Goal: Task Accomplishment & Management: Manage account settings

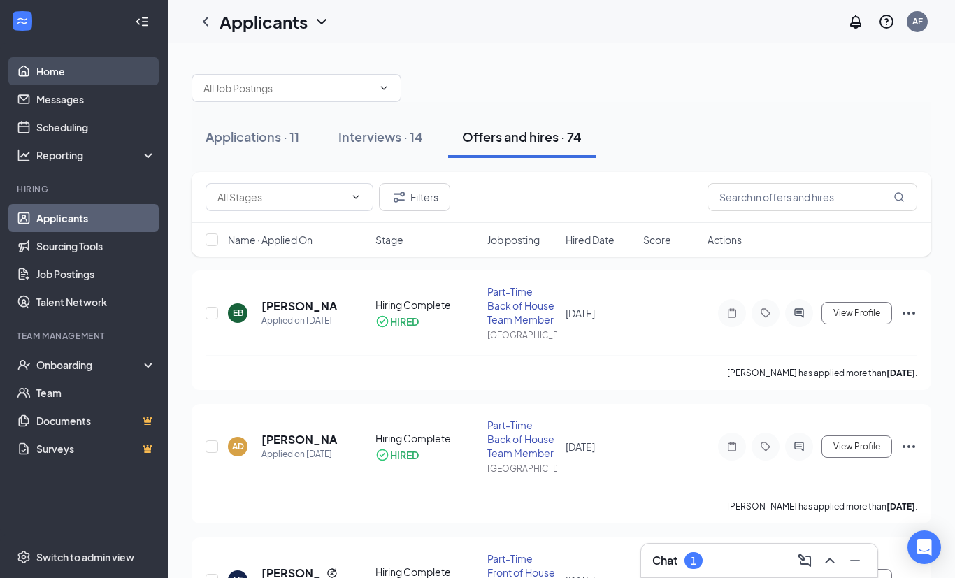
click at [52, 73] on link "Home" at bounding box center [96, 71] width 120 height 28
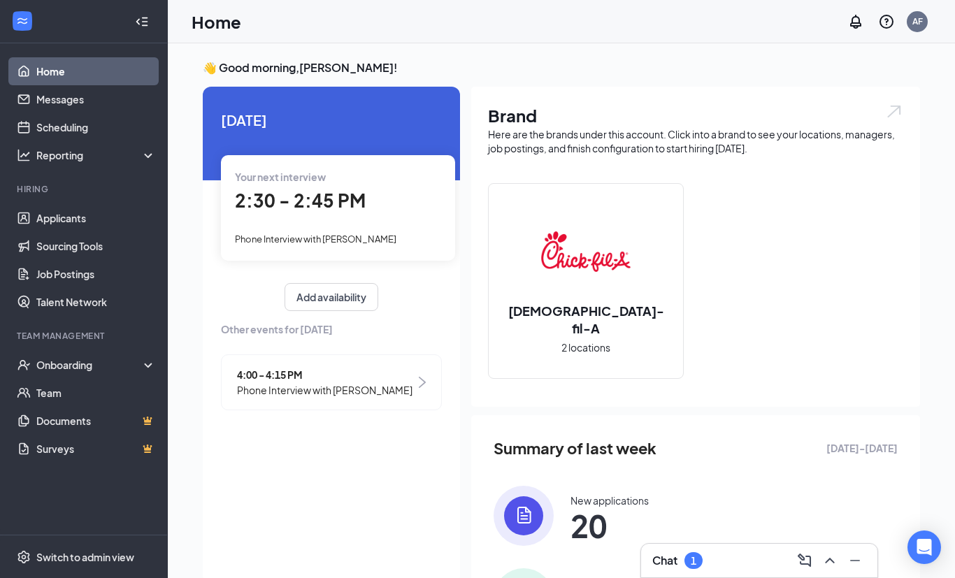
click at [816, 559] on div at bounding box center [828, 561] width 25 height 22
click at [823, 559] on icon "ChevronUp" at bounding box center [830, 561] width 17 height 17
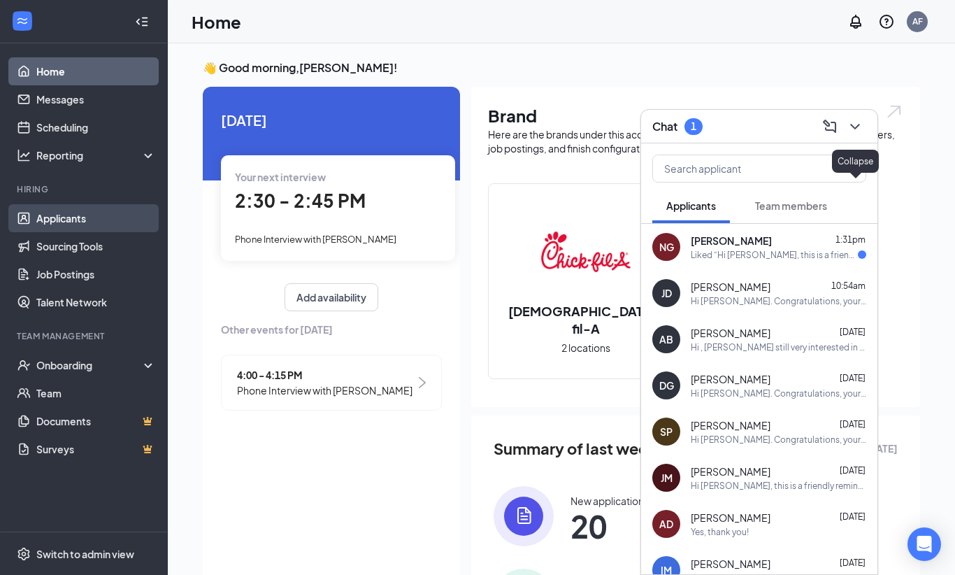
click at [56, 216] on link "Applicants" at bounding box center [96, 218] width 120 height 28
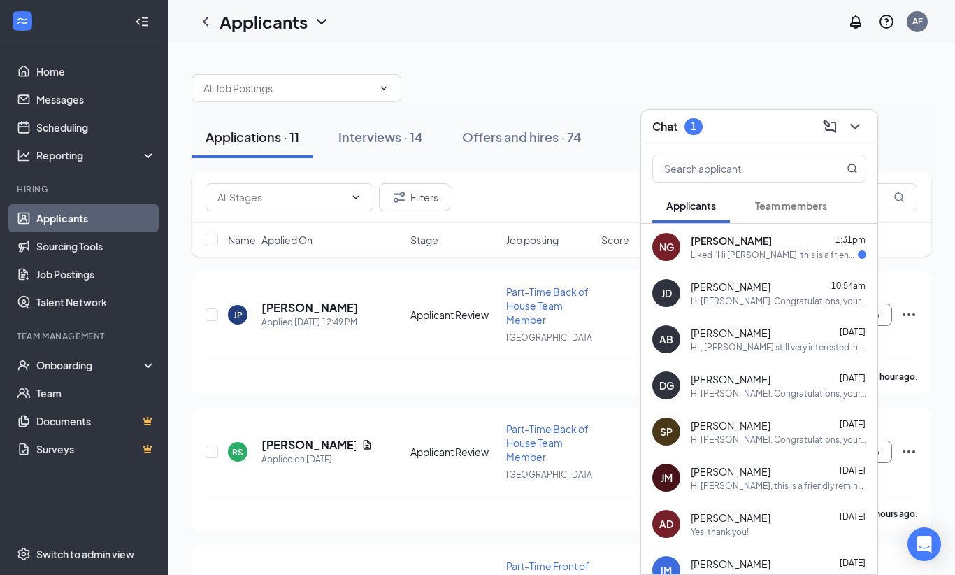
click at [858, 129] on icon "ChevronDown" at bounding box center [855, 126] width 17 height 17
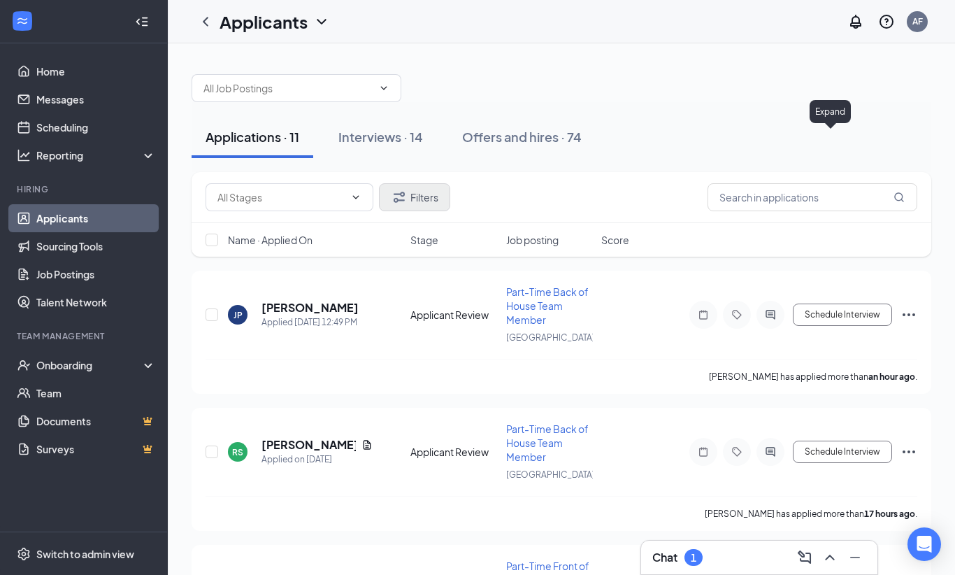
click at [410, 197] on button "Filters" at bounding box center [414, 197] width 71 height 28
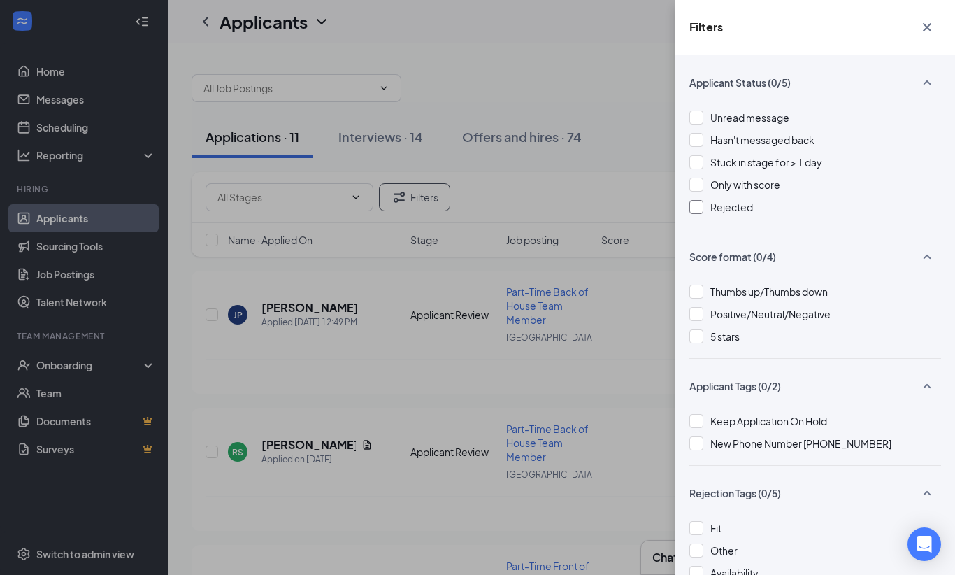
click at [695, 214] on div "Rejected" at bounding box center [816, 206] width 252 height 15
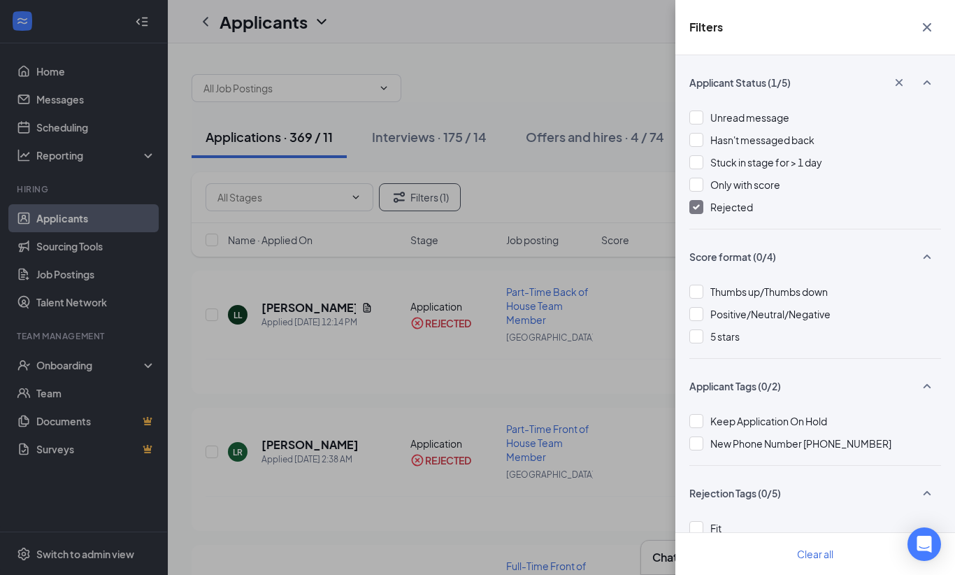
click at [507, 191] on div "Filters Applicant Status (1/5) Unread message Hasn't messaged back Stuck in sta…" at bounding box center [477, 287] width 955 height 575
click at [923, 30] on icon "Cross" at bounding box center [927, 27] width 17 height 17
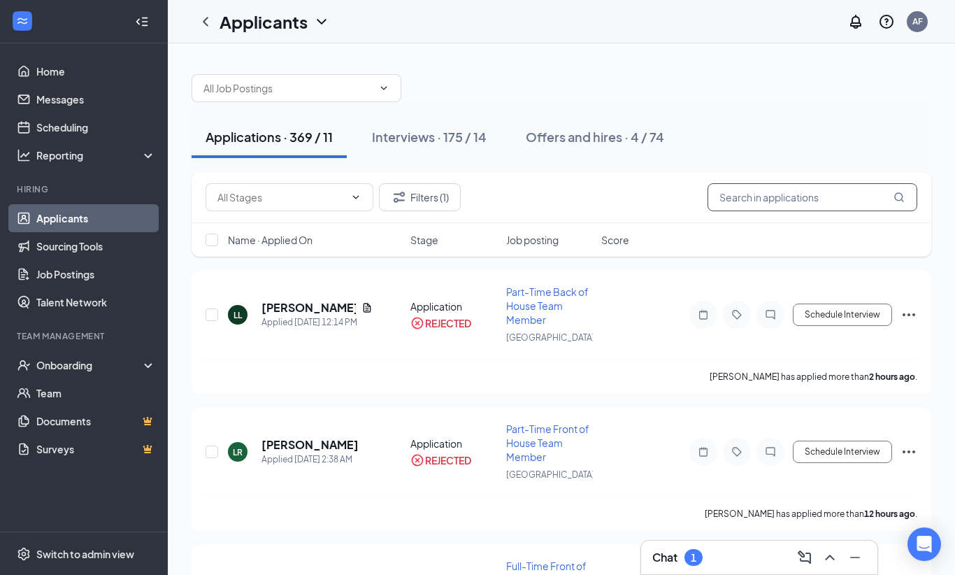
click at [737, 204] on input "text" at bounding box center [813, 197] width 210 height 28
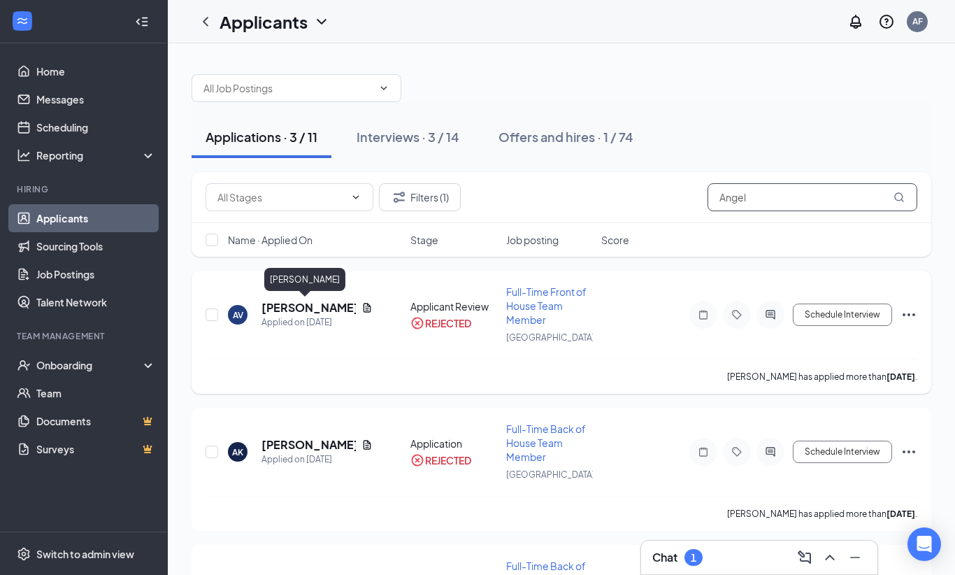
type input "Angel"
click at [264, 309] on h5 "[PERSON_NAME]" at bounding box center [309, 307] width 94 height 15
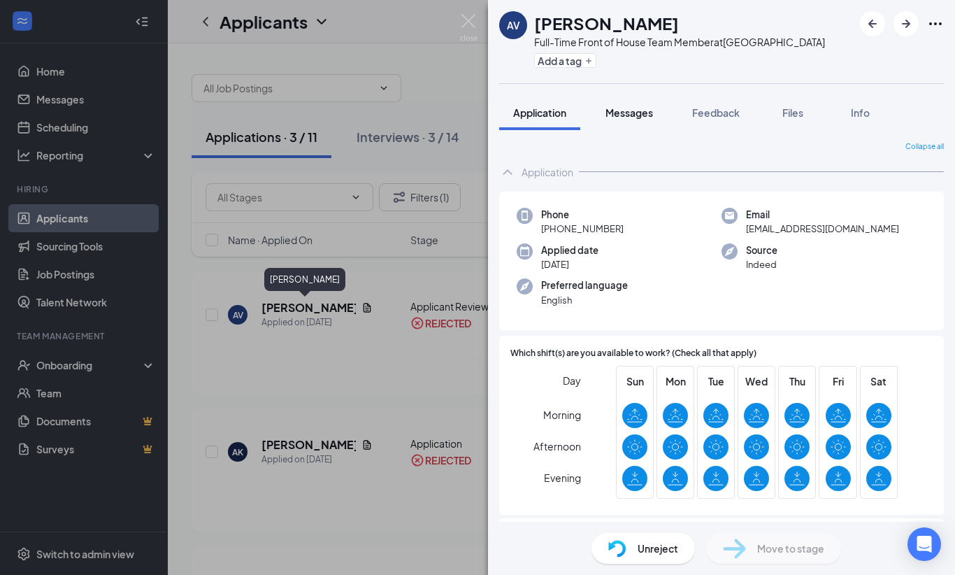
click at [618, 113] on span "Messages" at bounding box center [630, 112] width 48 height 13
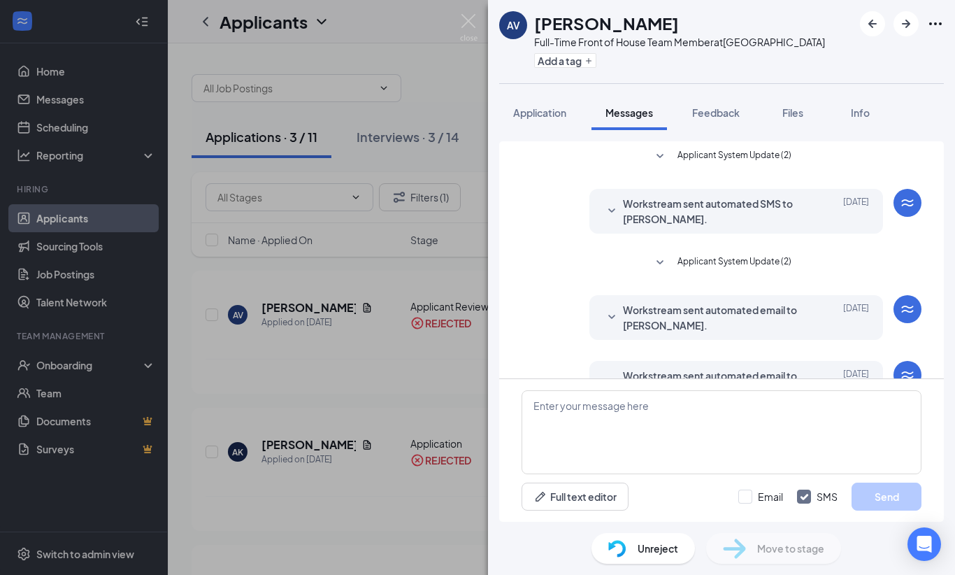
scroll to position [111, 0]
click at [609, 434] on div at bounding box center [612, 449] width 17 height 31
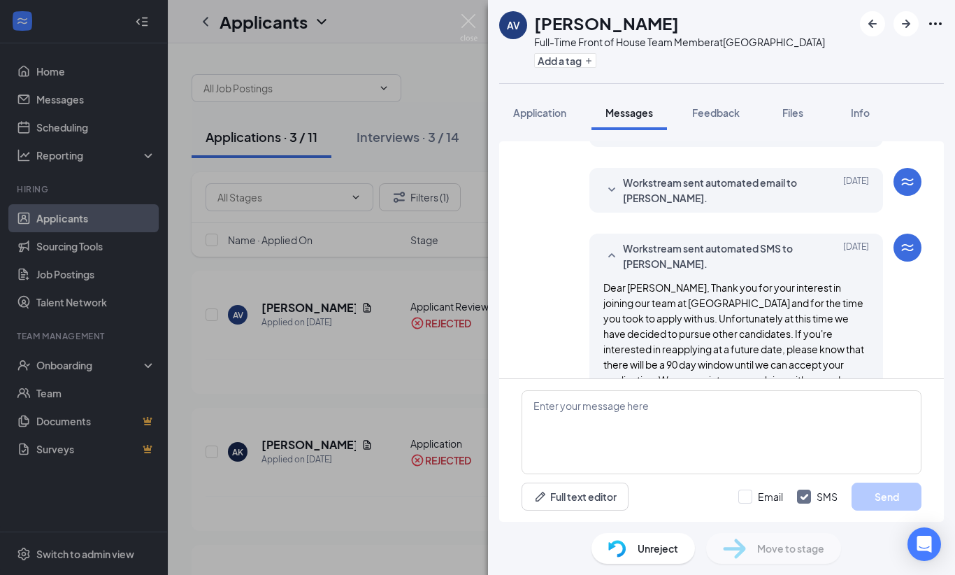
scroll to position [193, 0]
click at [610, 460] on icon "SmallChevronDown" at bounding box center [612, 468] width 17 height 17
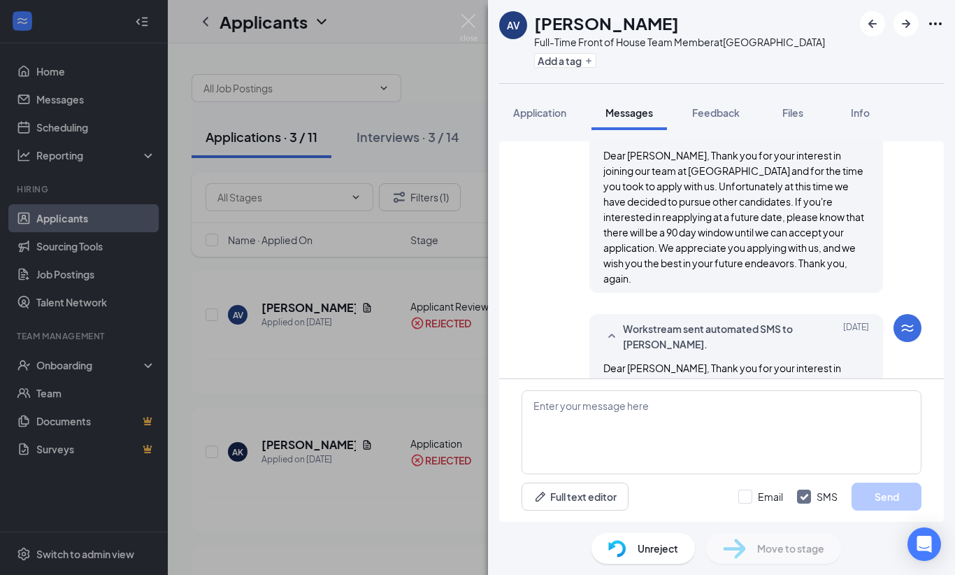
scroll to position [325, 0]
click at [611, 362] on span "Dear [PERSON_NAME], Thank you for your interest in joining our team at [GEOGRAP…" at bounding box center [734, 430] width 261 height 136
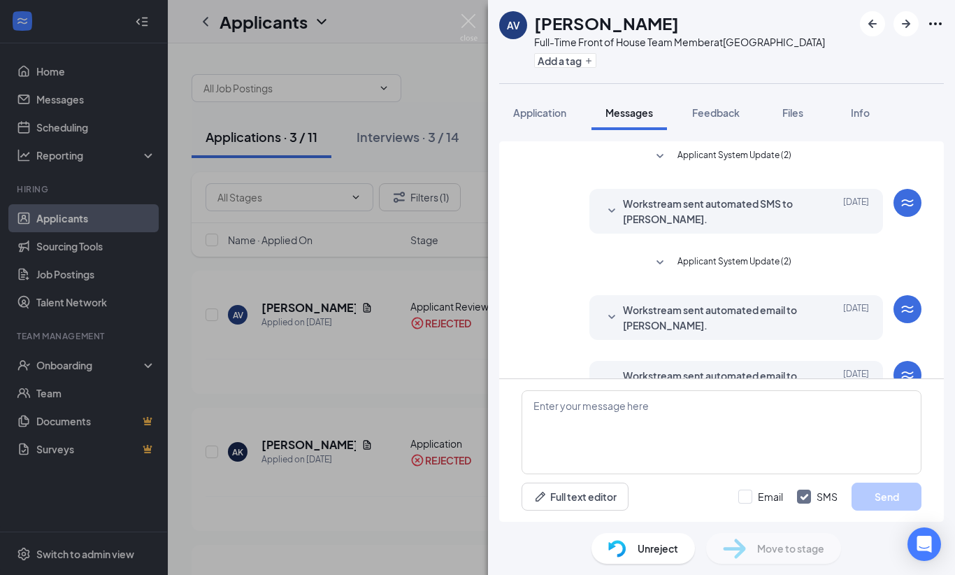
scroll to position [0, 0]
click at [536, 106] on span "Application" at bounding box center [539, 112] width 53 height 13
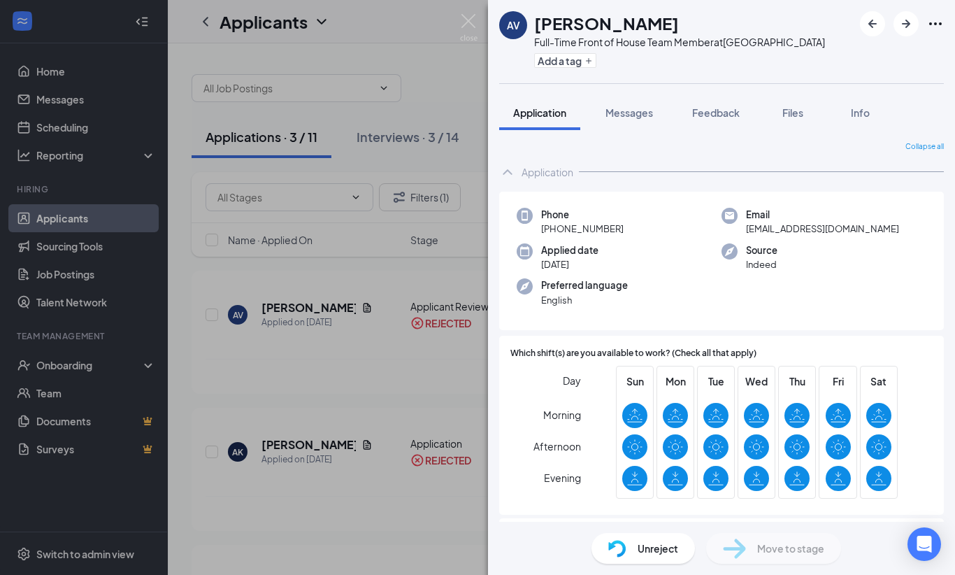
click at [565, 208] on span "Phone" at bounding box center [582, 215] width 83 height 14
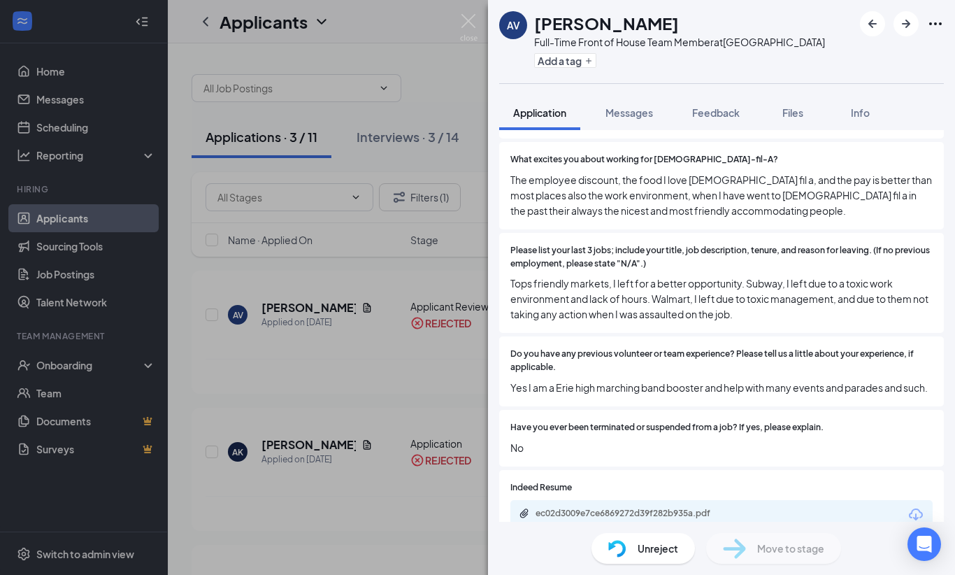
click at [946, 20] on div "AV [PERSON_NAME] Full-Time Front of House Team Member at [GEOGRAPHIC_DATA] Add …" at bounding box center [721, 41] width 467 height 83
click at [917, 22] on button "button" at bounding box center [906, 23] width 25 height 25
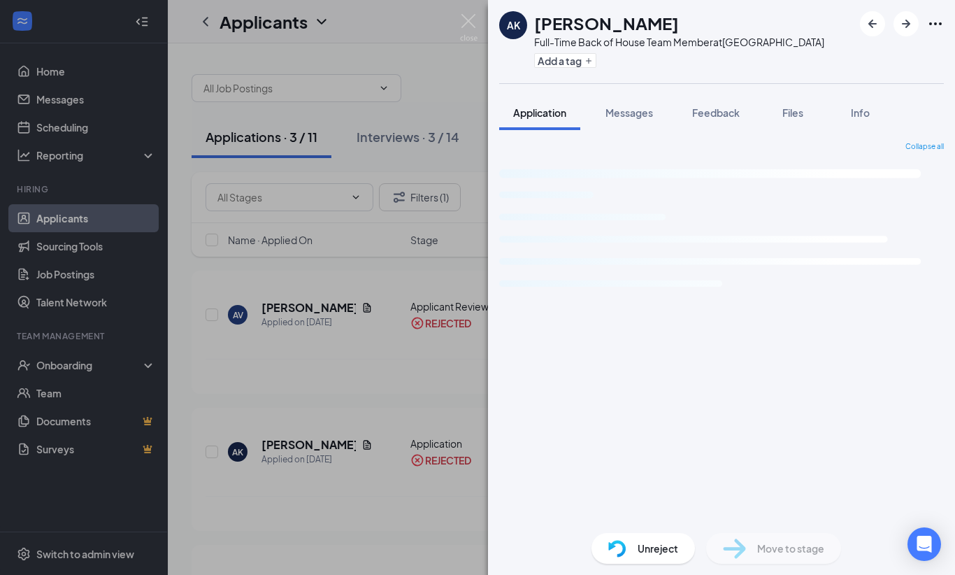
click at [939, 23] on icon "Ellipses" at bounding box center [935, 23] width 17 height 17
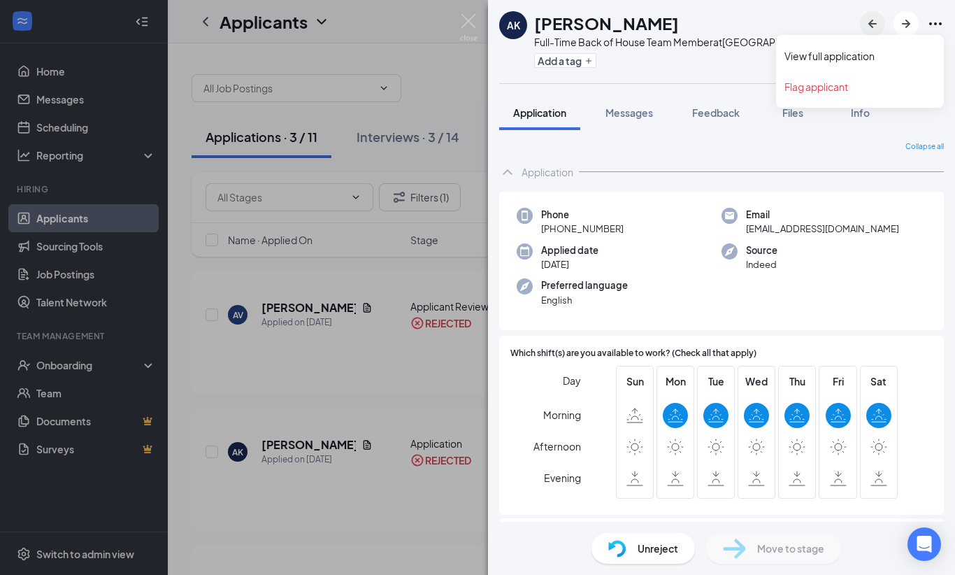
click at [867, 26] on icon "ArrowLeftNew" at bounding box center [873, 23] width 17 height 17
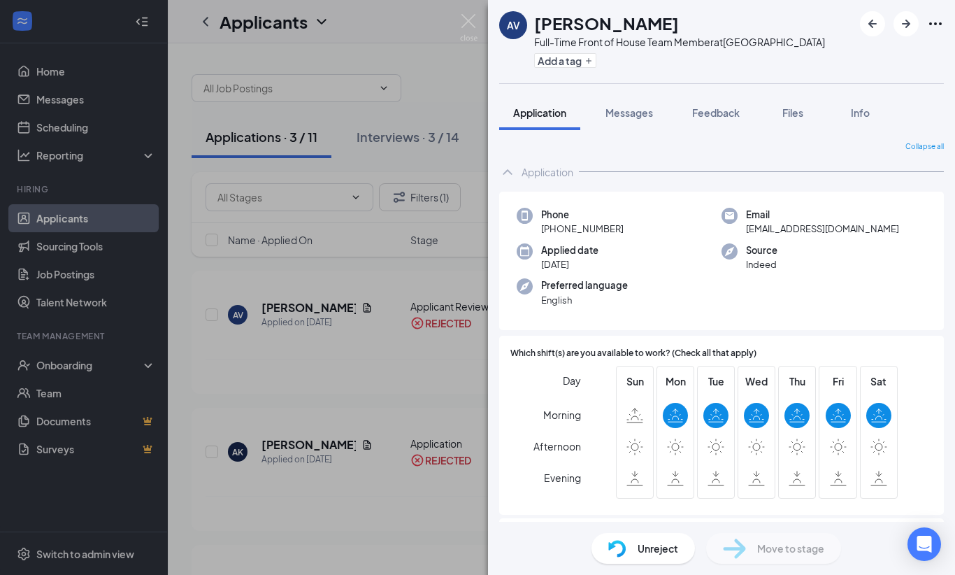
click at [947, 32] on div "AV [PERSON_NAME] Full-Time Front of House Team Member at [GEOGRAPHIC_DATA] Add …" at bounding box center [721, 41] width 467 height 83
click at [936, 19] on icon "Ellipses" at bounding box center [935, 23] width 17 height 17
click at [796, 58] on link "View full application" at bounding box center [860, 56] width 151 height 14
click at [466, 24] on img at bounding box center [468, 27] width 17 height 27
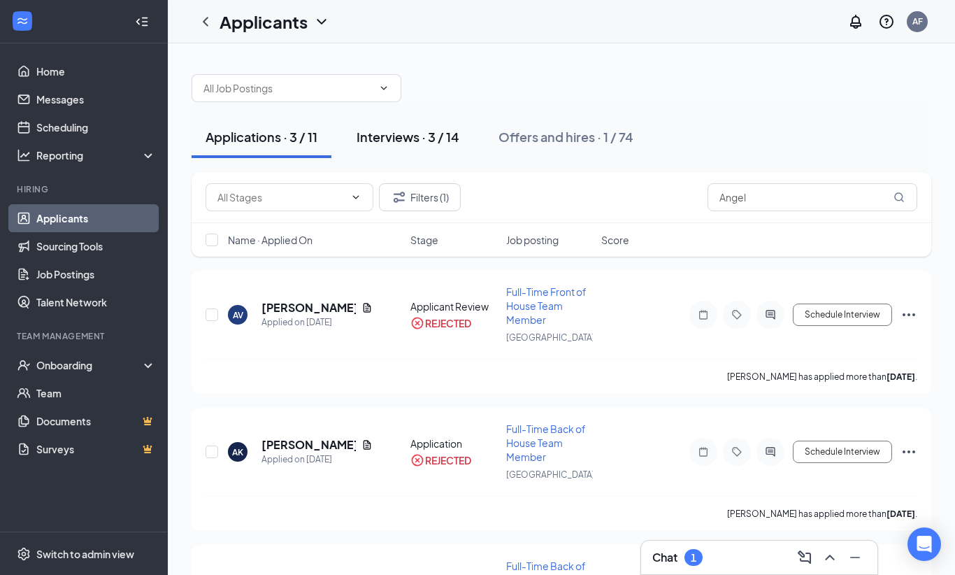
click at [359, 136] on div "Interviews · 3 / 14" at bounding box center [408, 136] width 103 height 17
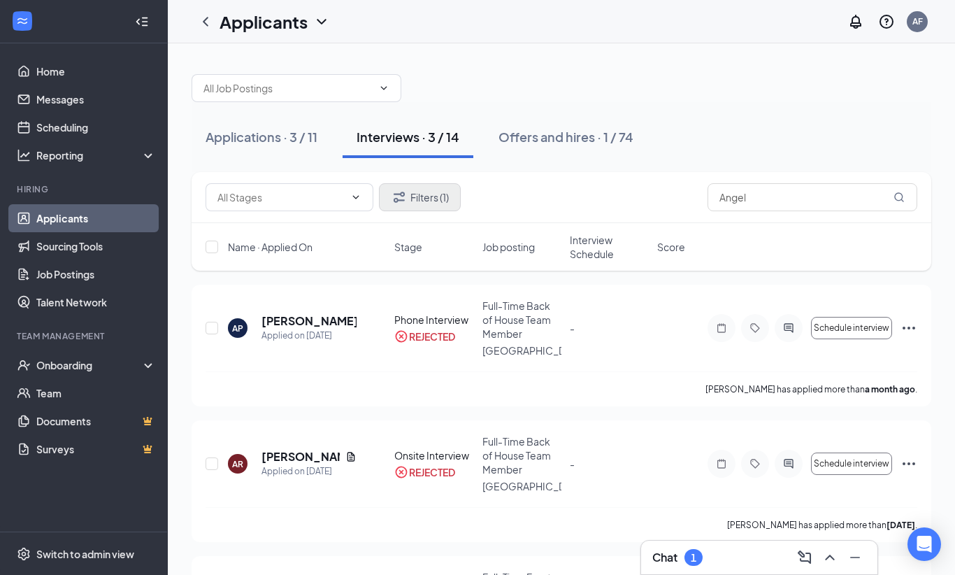
click at [404, 197] on icon "Filter" at bounding box center [399, 197] width 17 height 17
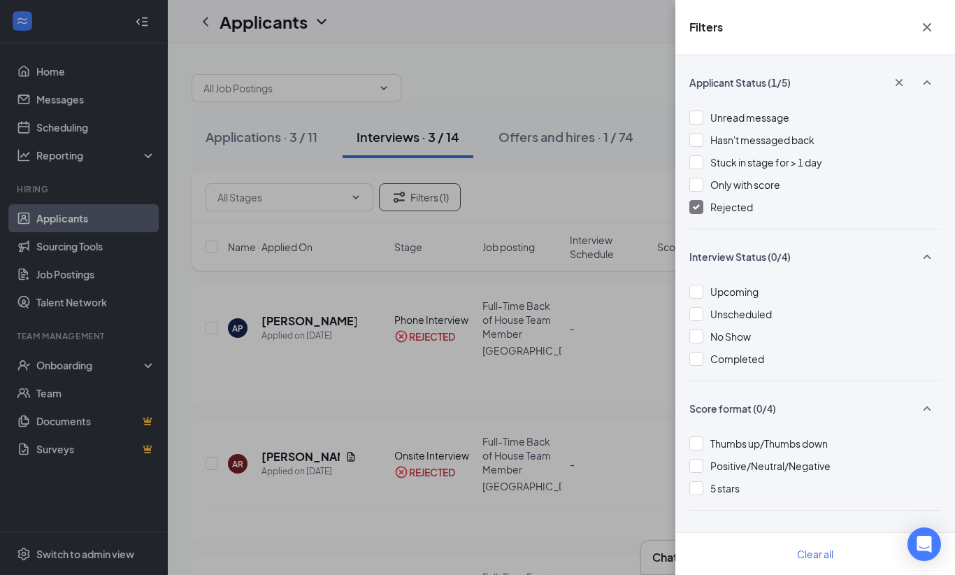
click at [698, 207] on img at bounding box center [696, 207] width 7 height 6
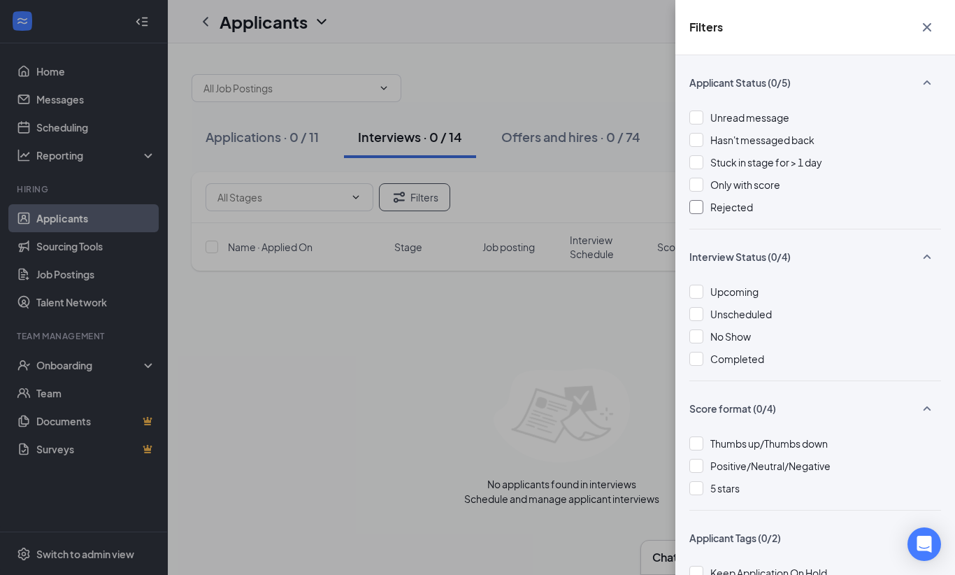
click at [553, 164] on div "Filters Applicant Status (0/5) Unread message Hasn't messaged back Stuck in sta…" at bounding box center [477, 287] width 955 height 575
click at [388, 76] on div "Filters Applicant Status (0/5) Unread message Hasn't messaged back Stuck in sta…" at bounding box center [477, 287] width 955 height 575
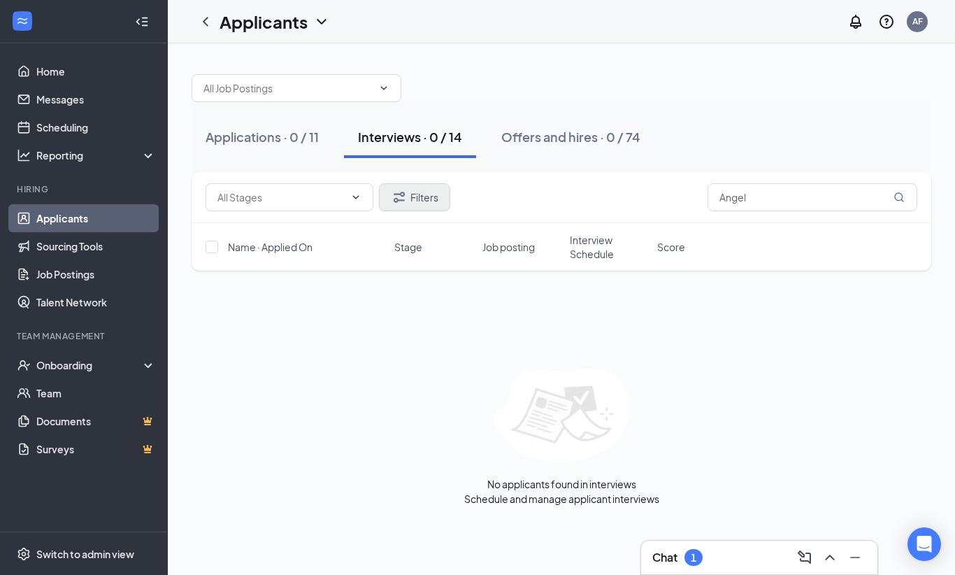
click at [412, 201] on button "Filters" at bounding box center [414, 197] width 71 height 28
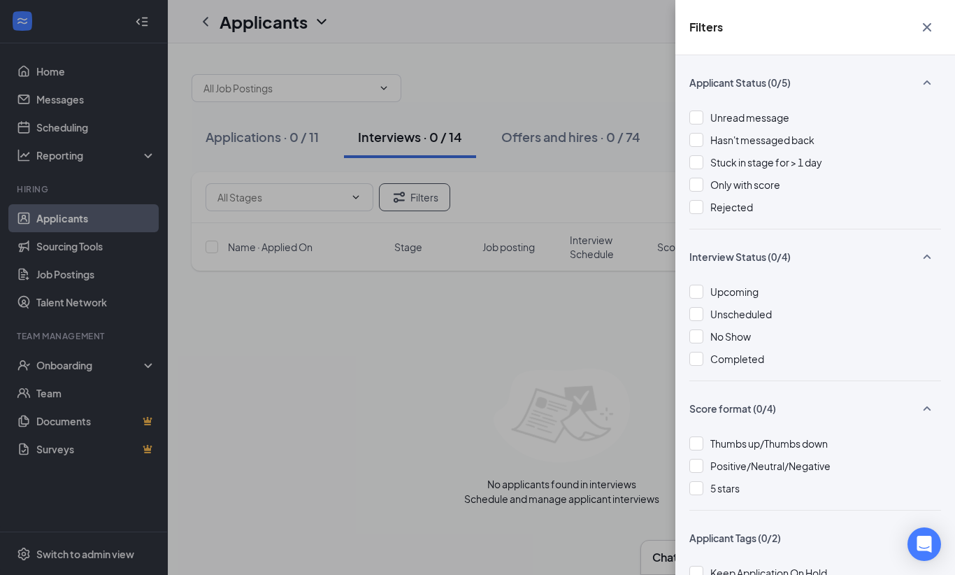
click at [358, 91] on div "Filters Applicant Status (0/5) Unread message Hasn't messaged back Stuck in sta…" at bounding box center [477, 287] width 955 height 575
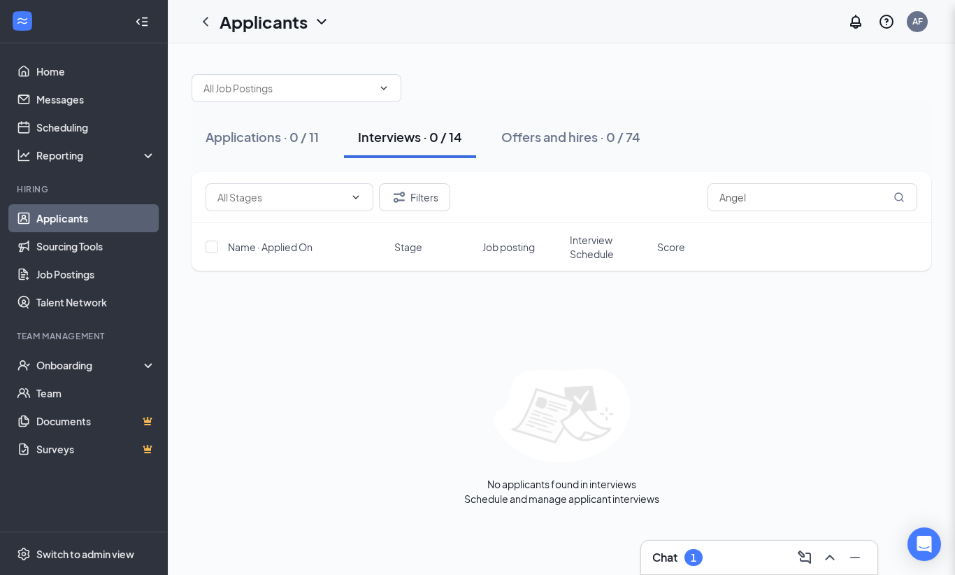
click at [390, 138] on div "Interviews · 0 / 14" at bounding box center [410, 136] width 104 height 17
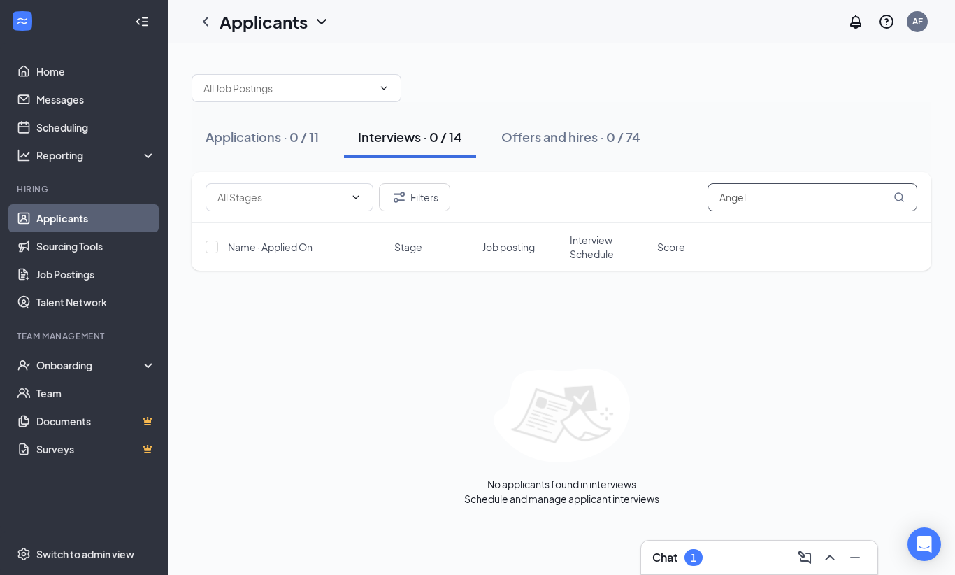
click at [767, 200] on input "Angel" at bounding box center [813, 197] width 210 height 28
type input "A"
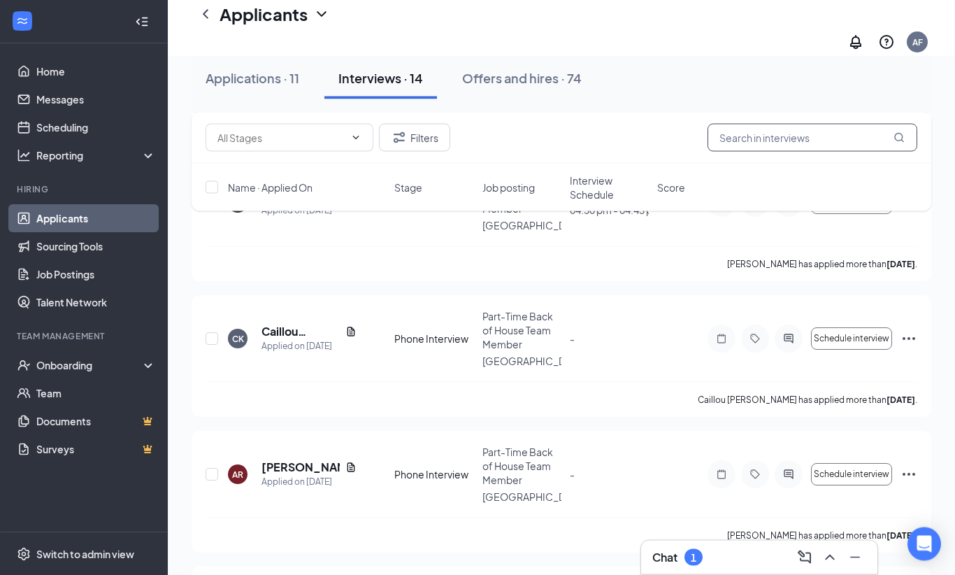
scroll to position [952, 0]
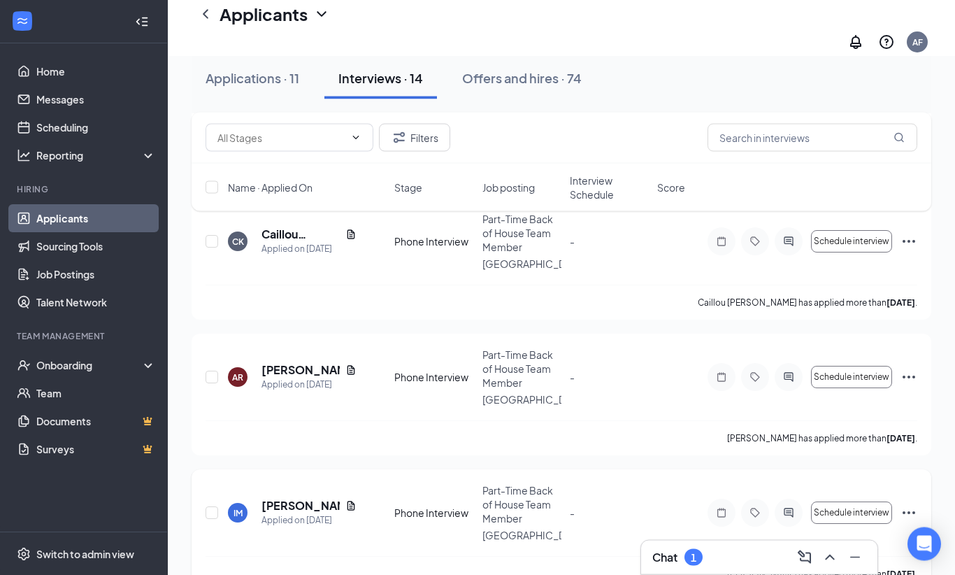
scroll to position [1053, 0]
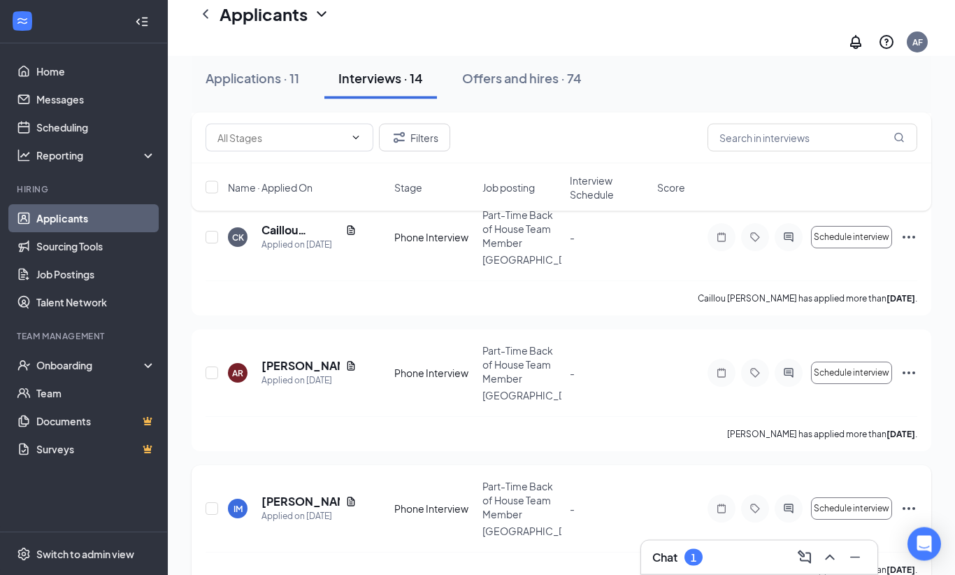
click at [916, 501] on icon "Ellipses" at bounding box center [909, 509] width 17 height 17
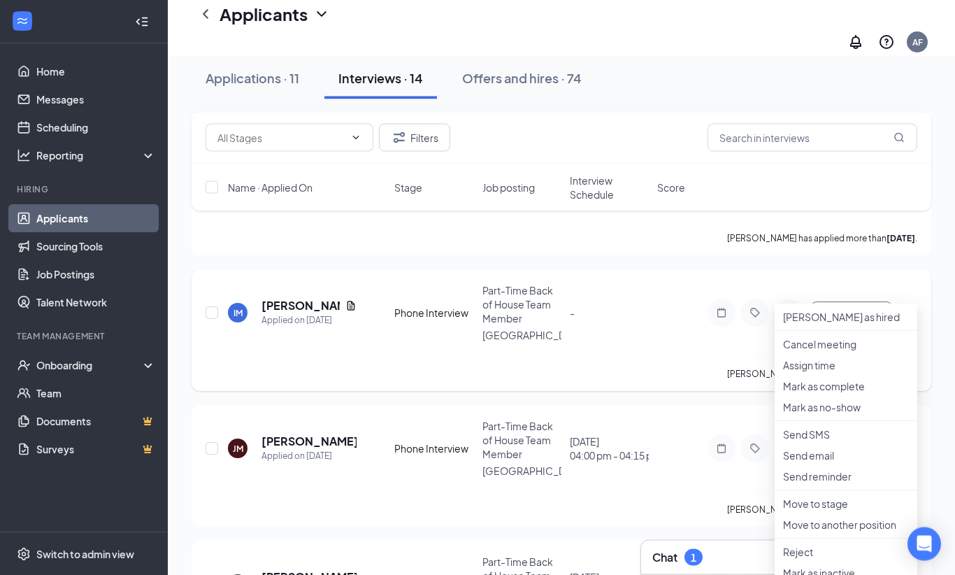
scroll to position [1249, 0]
click at [804, 562] on li "Reject" at bounding box center [846, 551] width 143 height 21
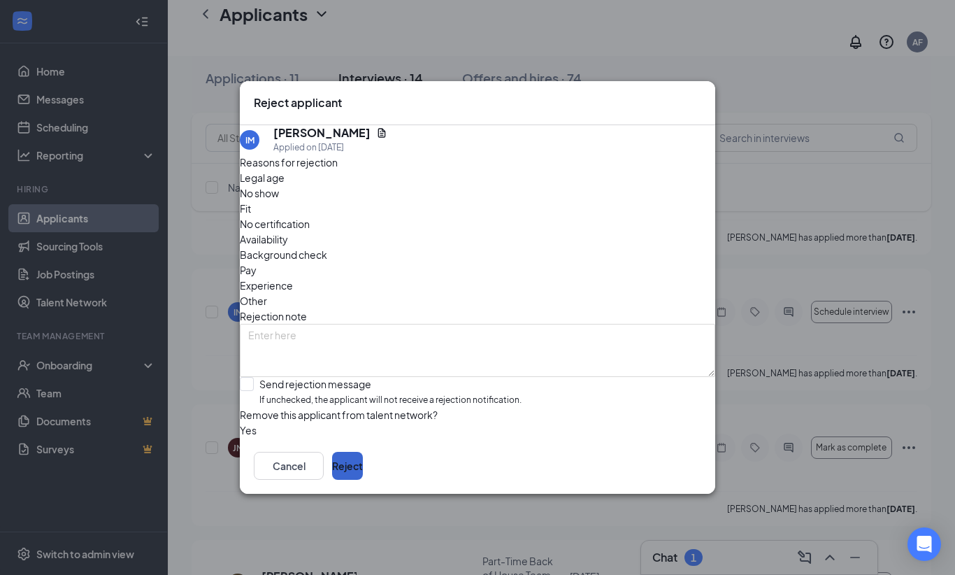
click at [363, 480] on button "Reject" at bounding box center [347, 466] width 31 height 28
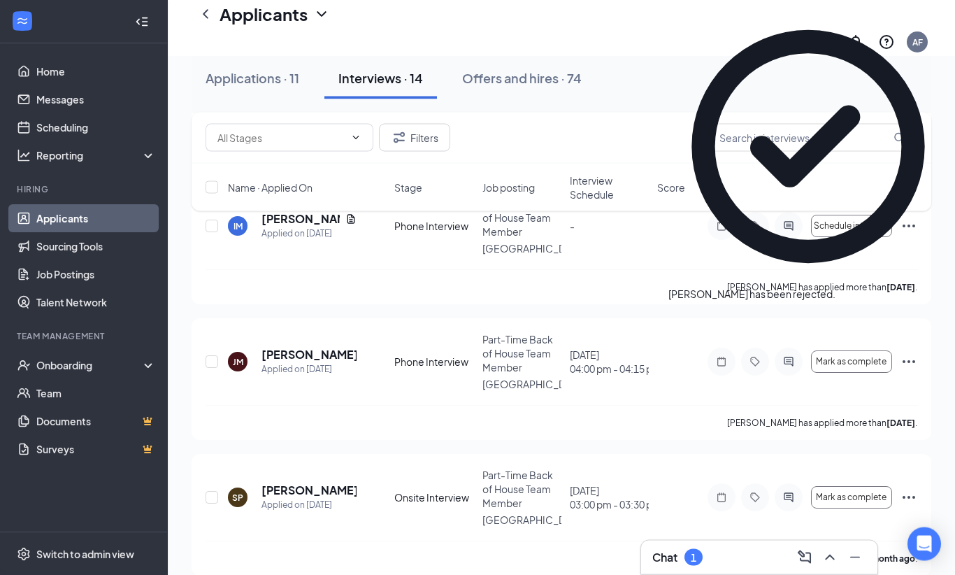
scroll to position [1336, 0]
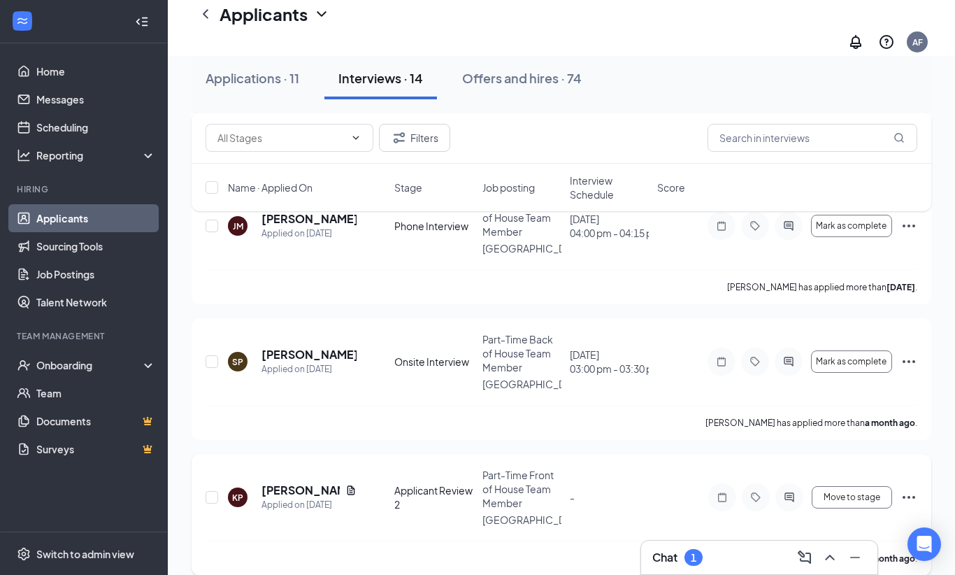
click at [915, 489] on icon "Ellipses" at bounding box center [909, 497] width 17 height 17
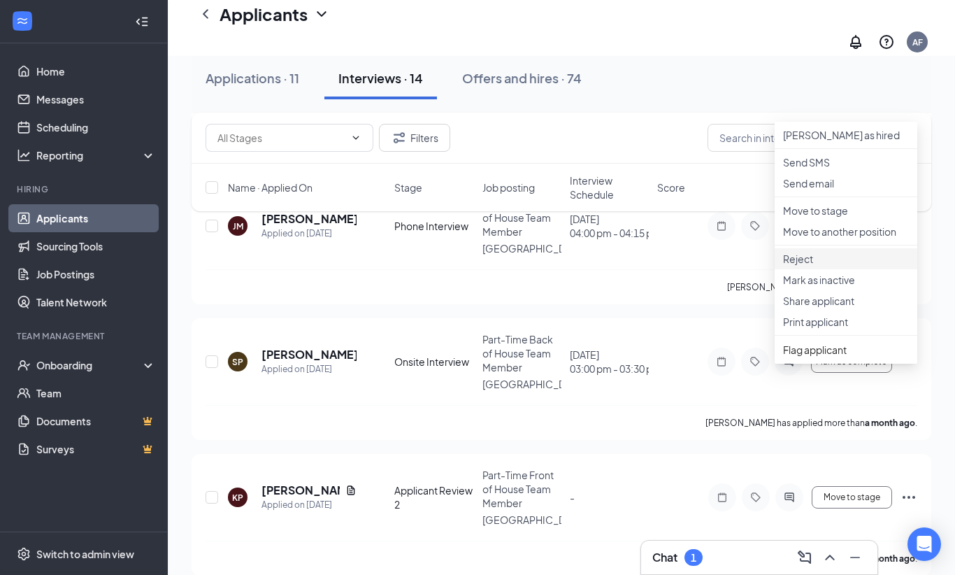
click at [802, 266] on p "Reject" at bounding box center [846, 259] width 126 height 14
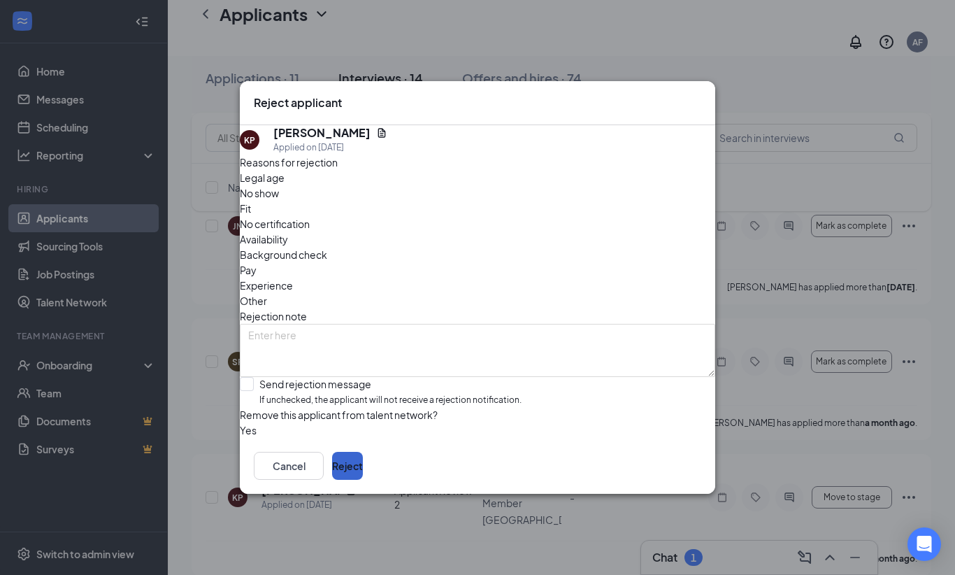
click at [363, 480] on button "Reject" at bounding box center [347, 466] width 31 height 28
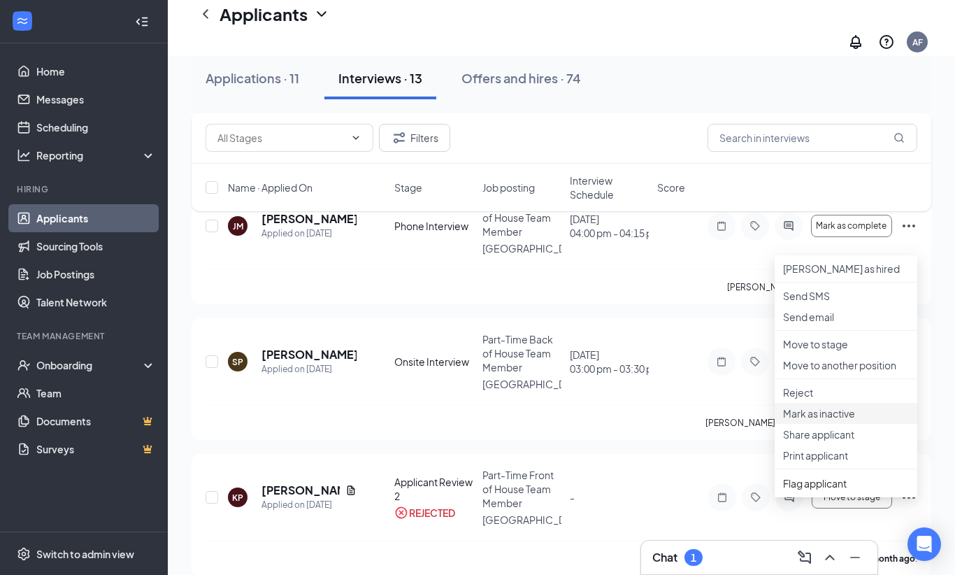
click at [794, 420] on p "Mark as inactive" at bounding box center [846, 413] width 126 height 14
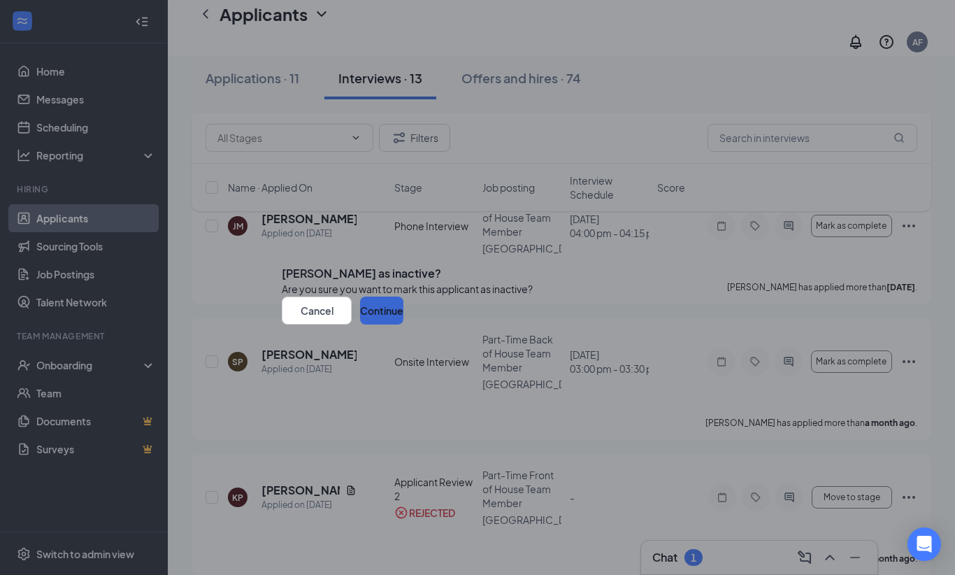
click at [404, 325] on button "Continue" at bounding box center [381, 311] width 43 height 28
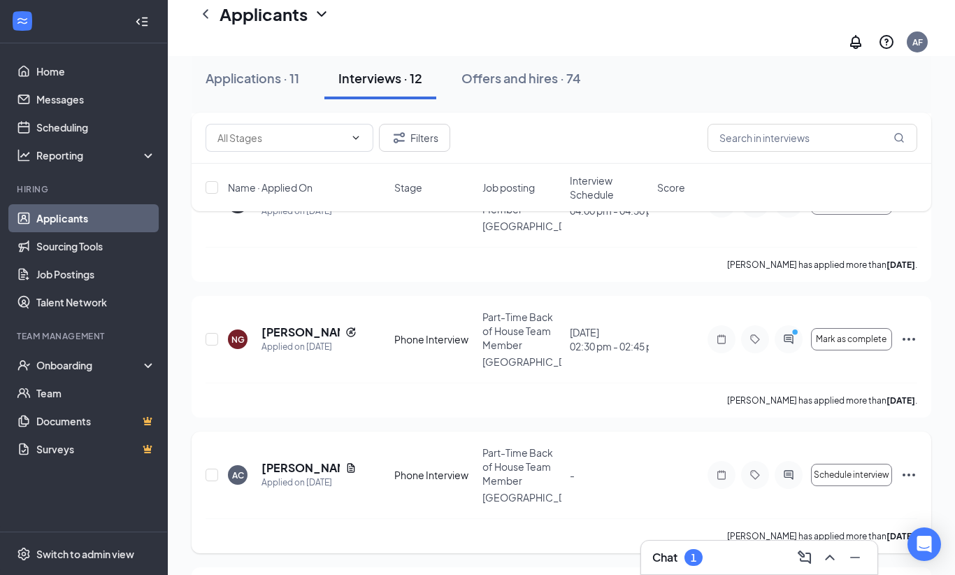
scroll to position [326, 0]
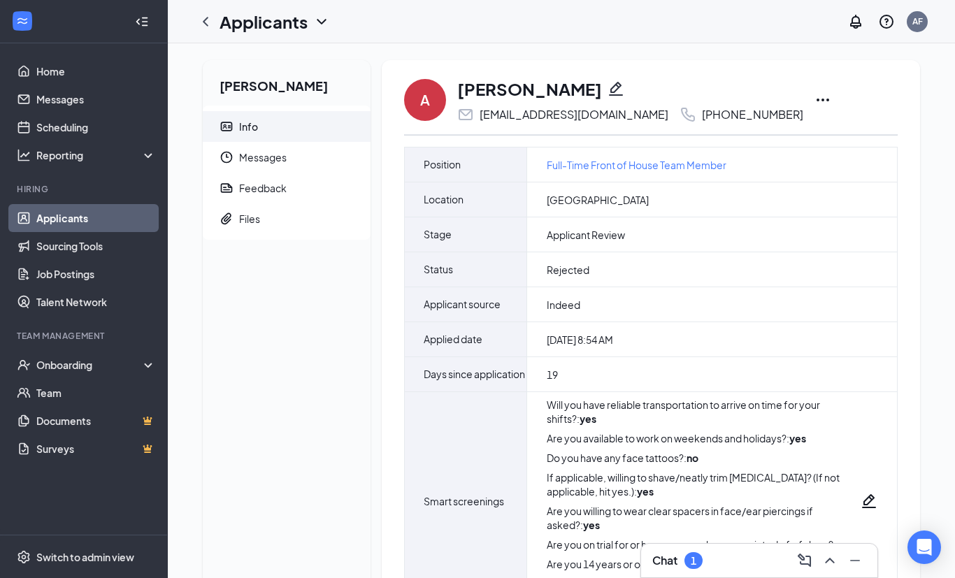
click at [608, 89] on icon "Pencil" at bounding box center [616, 88] width 17 height 17
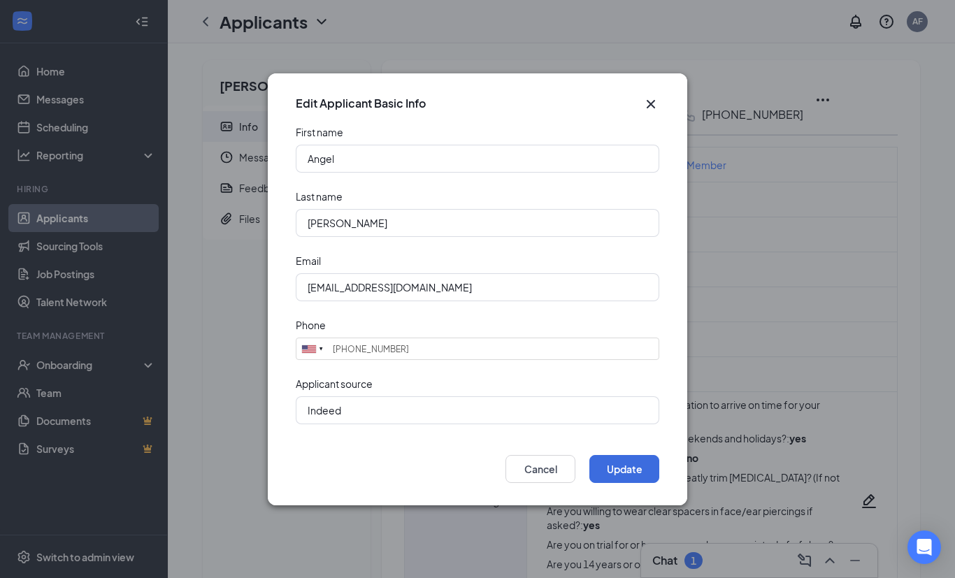
click at [553, 92] on div "Edit Applicant Basic Info" at bounding box center [478, 99] width 420 height 52
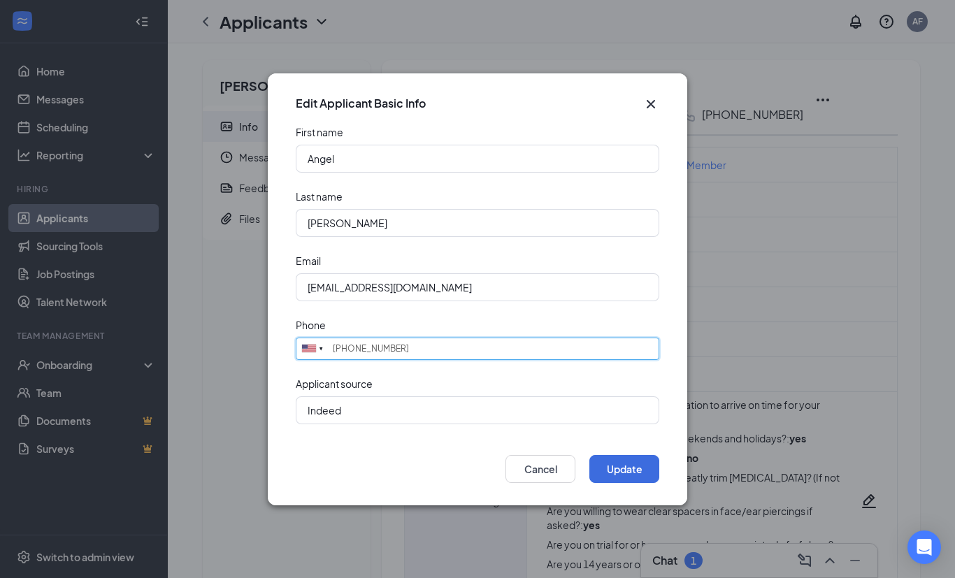
click at [380, 354] on input "(814) 799-3839" at bounding box center [478, 349] width 364 height 22
click at [408, 344] on input "(814) 799-3839" at bounding box center [478, 349] width 364 height 22
type input "(814) 9169043"
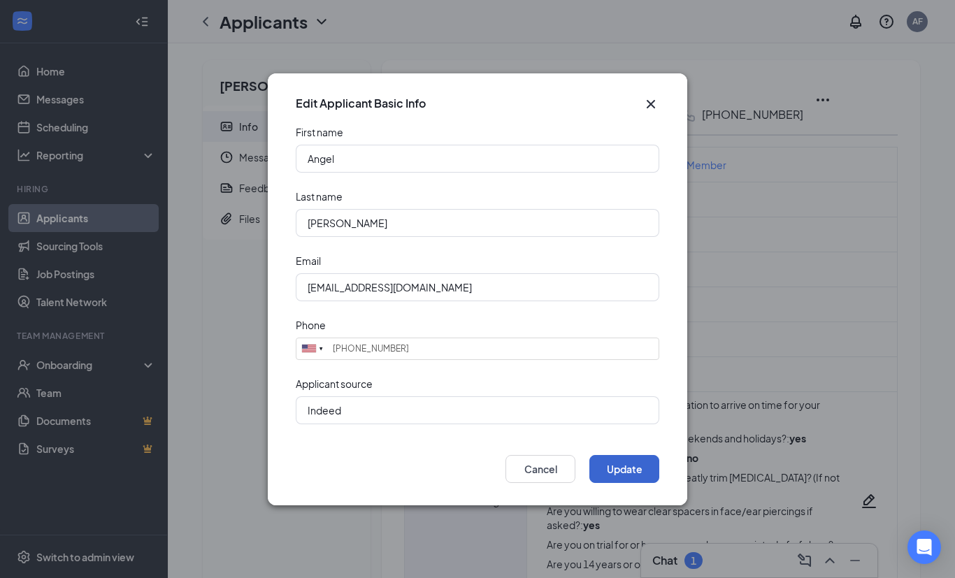
click at [626, 478] on button "Update" at bounding box center [625, 469] width 70 height 28
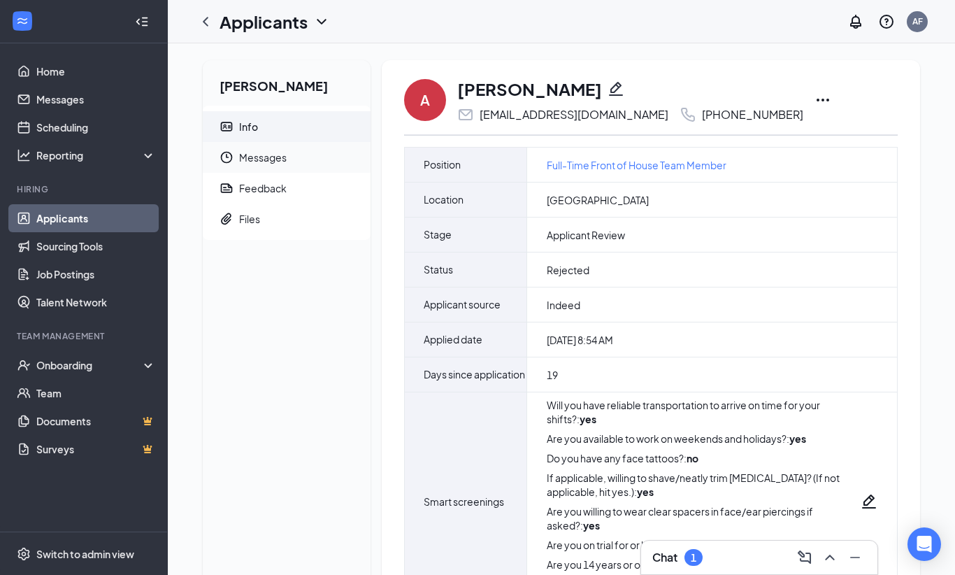
click at [246, 158] on span "Messages" at bounding box center [299, 157] width 120 height 31
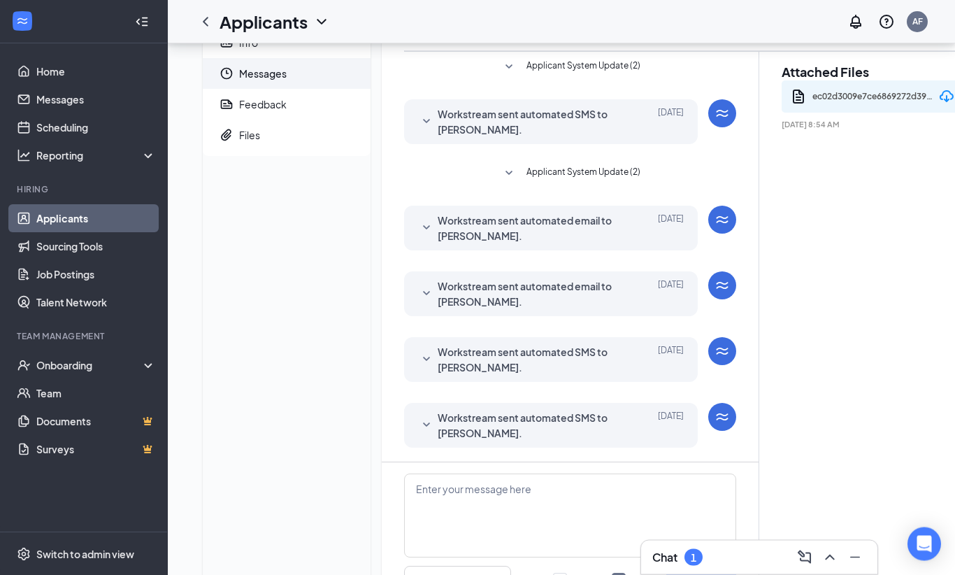
scroll to position [92, 0]
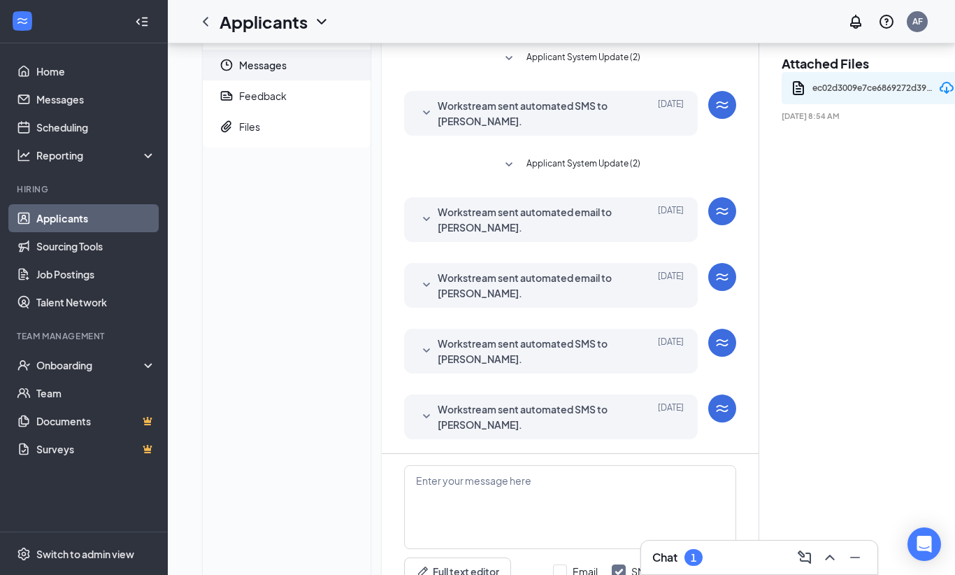
click at [434, 422] on icon "SmallChevronDown" at bounding box center [426, 416] width 17 height 17
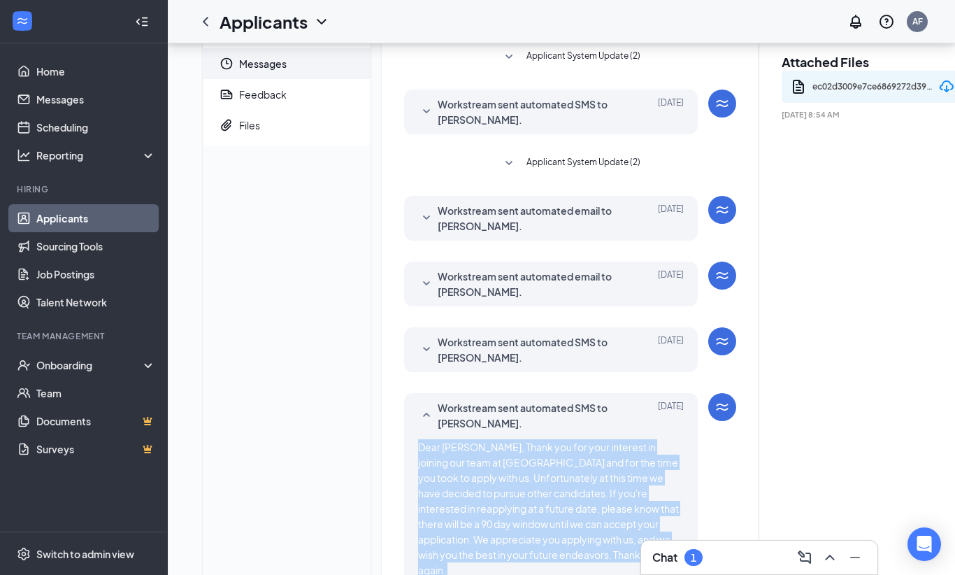
scroll to position [96, 0]
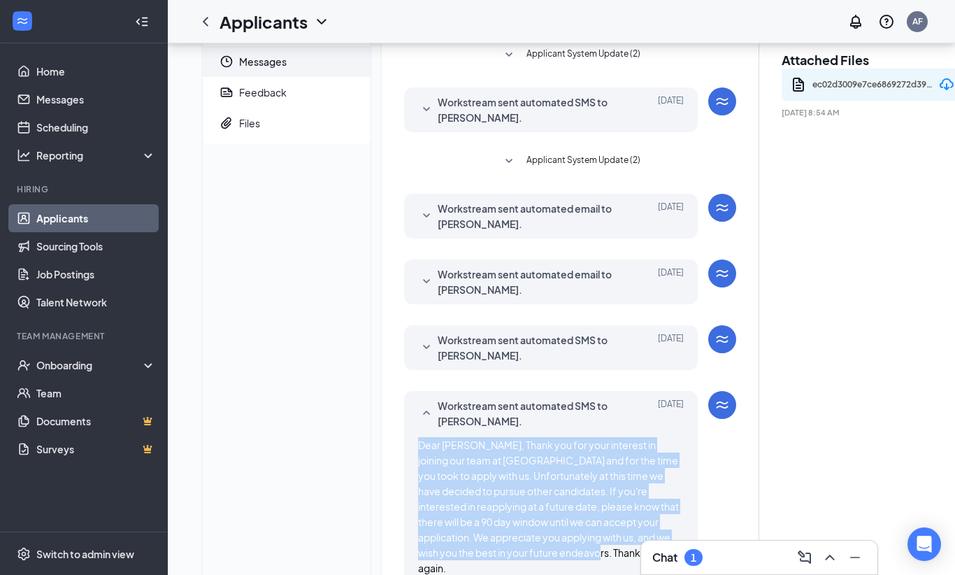
copy span "Dear [PERSON_NAME], Thank you for your interest in joining our team at [GEOGRAP…"
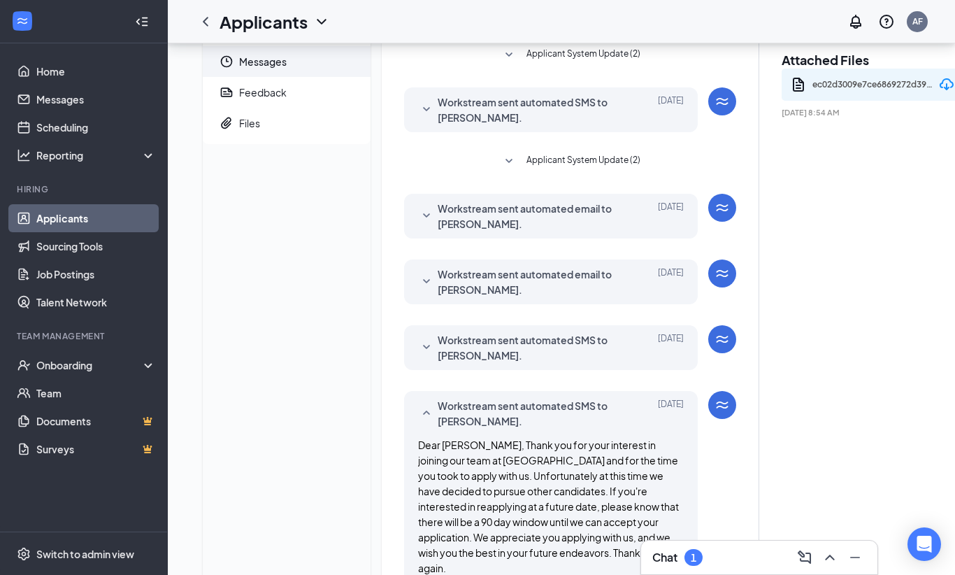
paste textarea "Dear [PERSON_NAME], Thank you for your interest in joining our team at [GEOGRAP…"
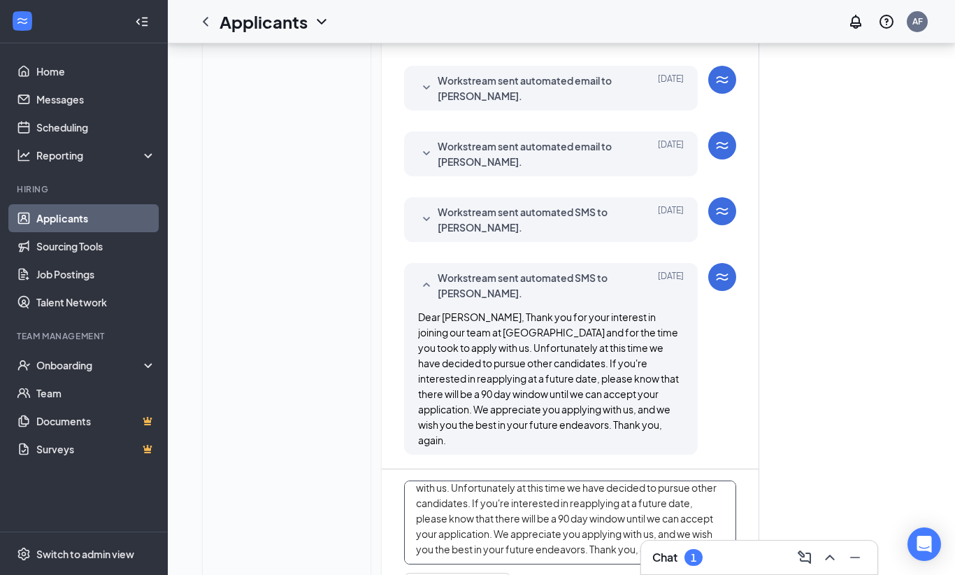
type textarea "Dear [PERSON_NAME], Thank you for your interest in joining our team at [GEOGRAP…"
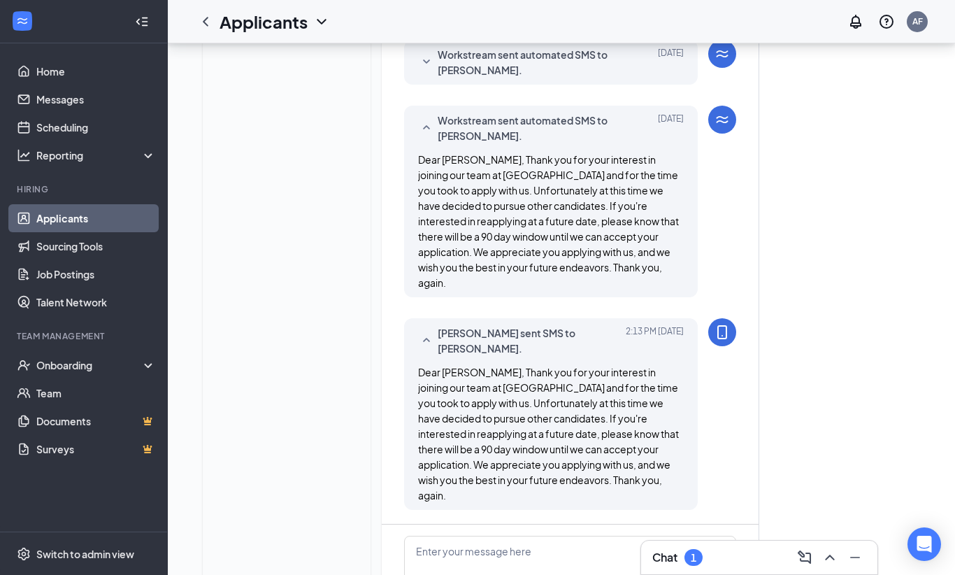
scroll to position [407, 0]
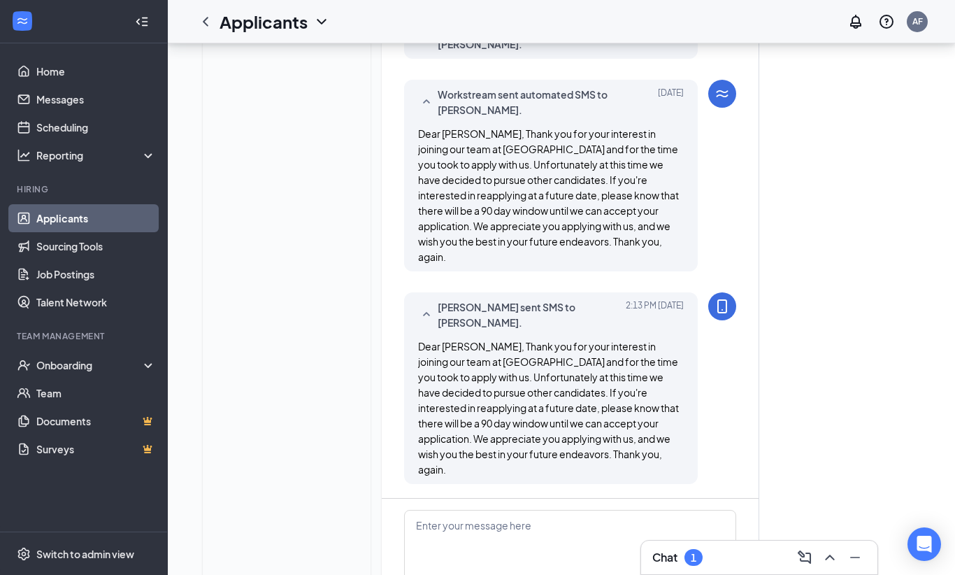
click at [536, 4] on div "Applicants AF" at bounding box center [562, 21] width 788 height 43
